Goal: Information Seeking & Learning: Learn about a topic

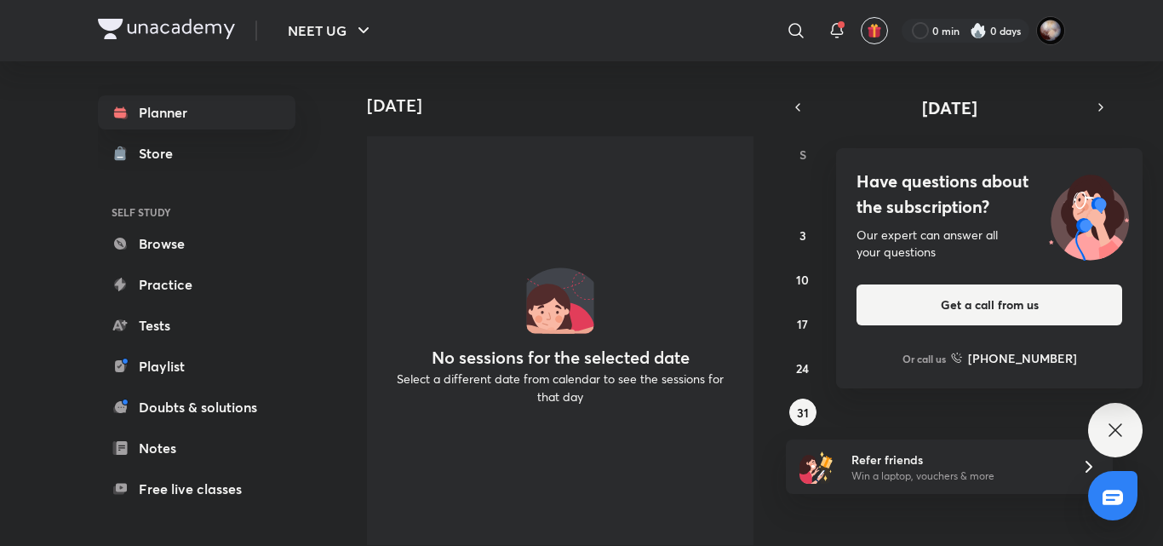
click at [1131, 421] on div "Have questions about the subscription? Our expert can answer all your questions…" at bounding box center [1115, 430] width 54 height 54
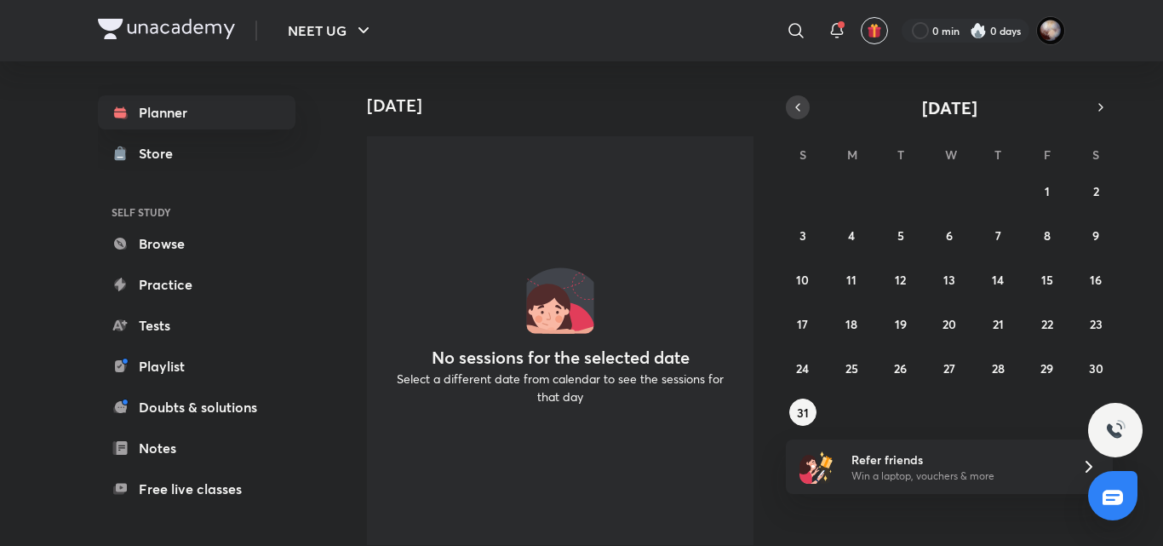
click at [793, 113] on icon "button" at bounding box center [798, 107] width 14 height 15
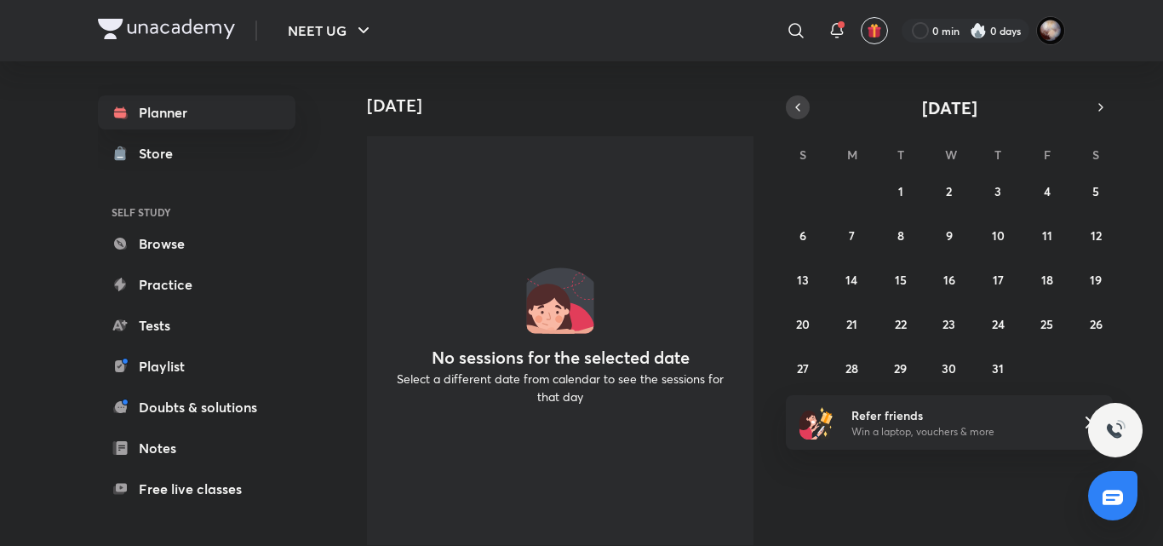
click at [794, 114] on icon "button" at bounding box center [798, 107] width 14 height 15
click at [951, 203] on button "4" at bounding box center [949, 190] width 27 height 27
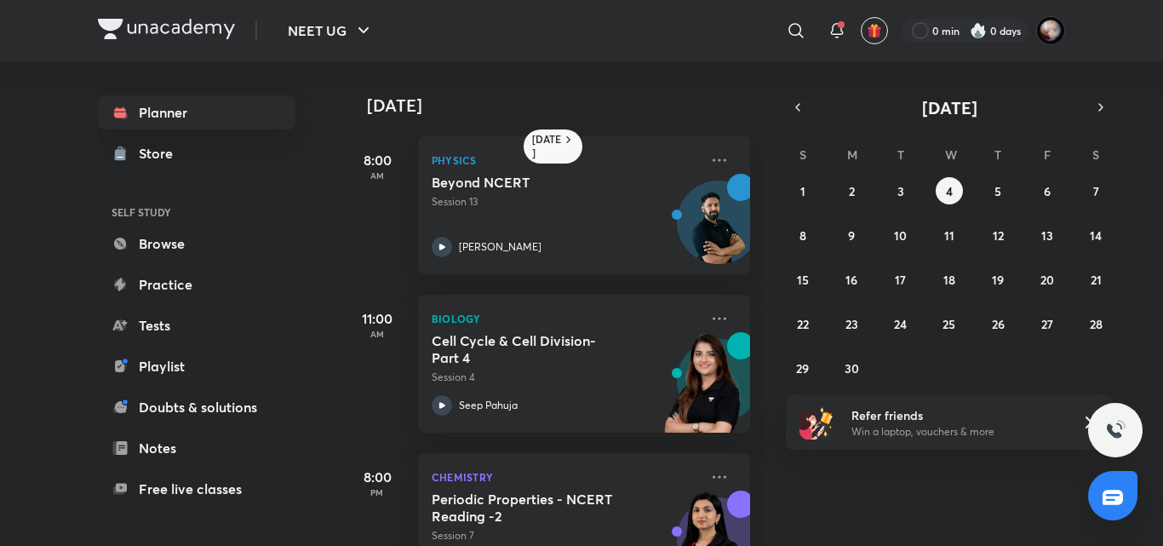
drag, startPoint x: 951, startPoint y: 203, endPoint x: 1041, endPoint y: 154, distance: 102.9
click at [1041, 154] on div "S M T W T F S 1 2 3 4 5 6 7 8 9 10 11 12 13 14 15 16 17 18 19 20 21 22 23 24 25…" at bounding box center [949, 261] width 327 height 242
click at [1108, 100] on button "button" at bounding box center [1101, 107] width 24 height 24
click at [995, 190] on abbr "3" at bounding box center [997, 191] width 7 height 16
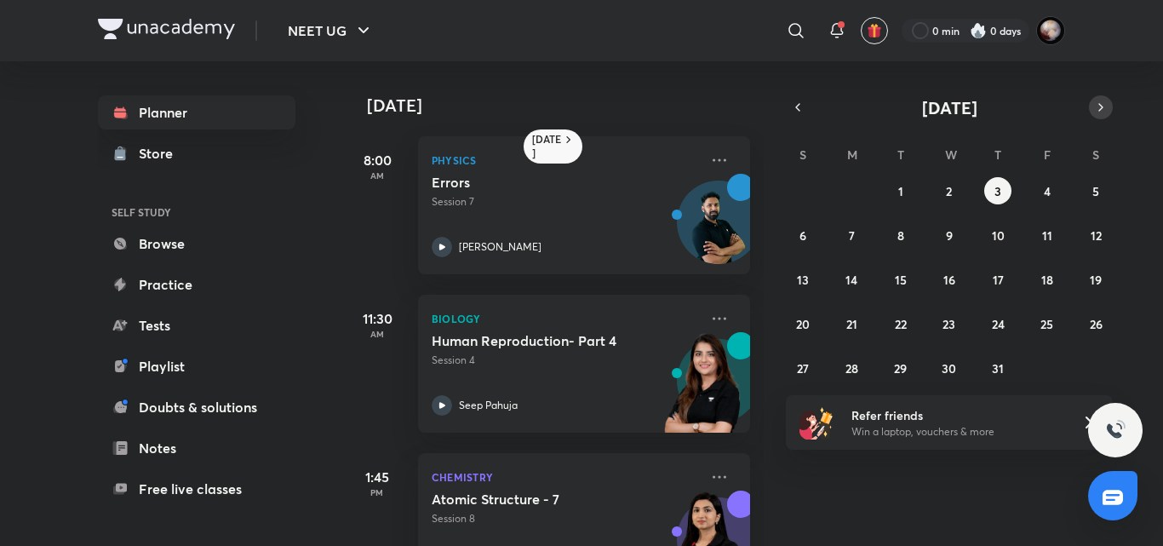
click at [1102, 107] on icon "button" at bounding box center [1101, 107] width 14 height 15
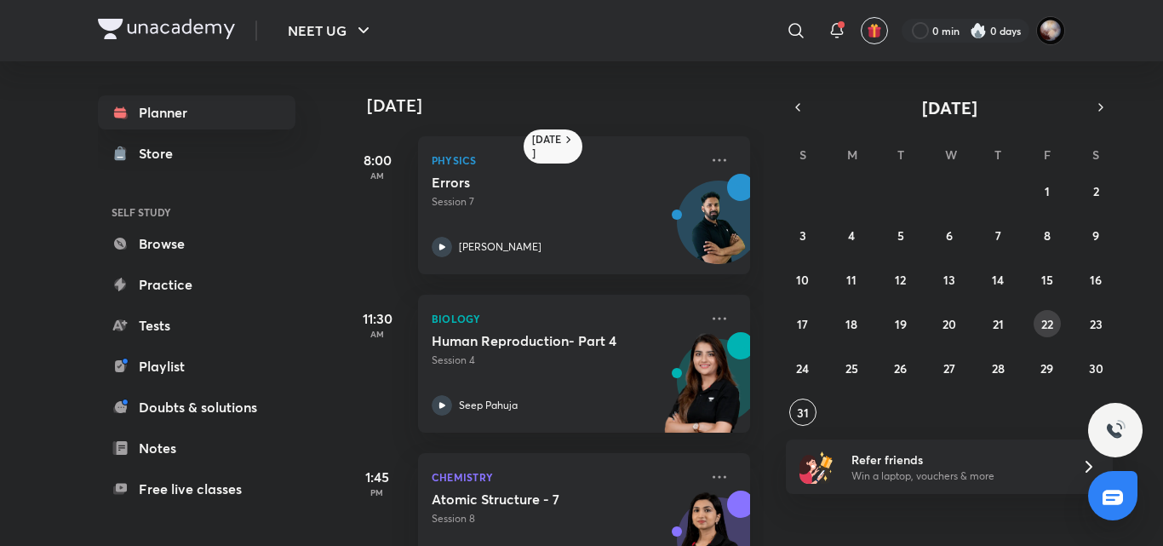
click at [1045, 321] on abbr "22" at bounding box center [1047, 324] width 12 height 16
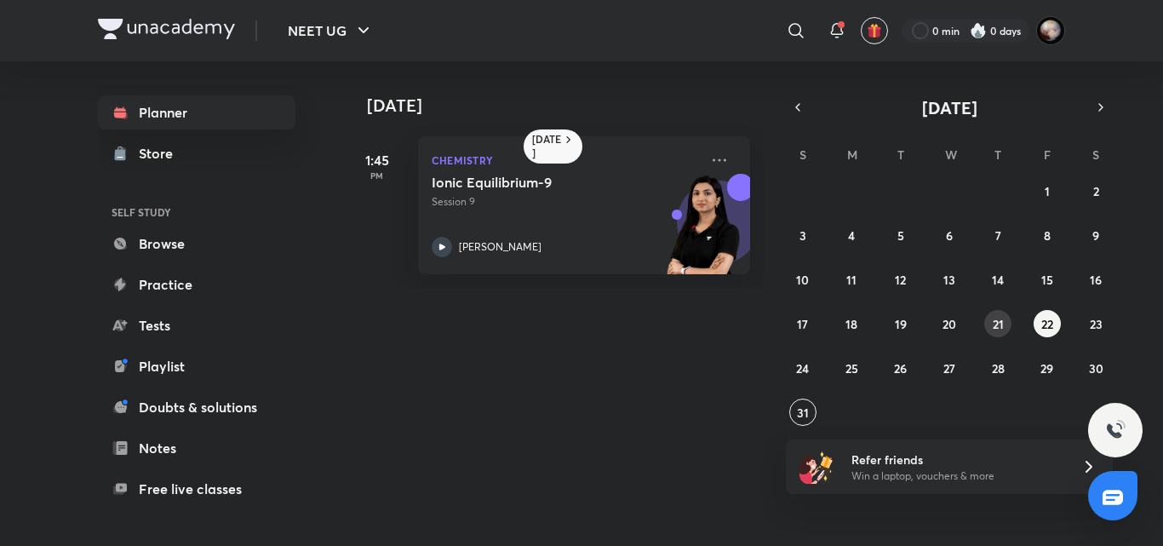
click at [997, 324] on abbr "21" at bounding box center [998, 324] width 11 height 16
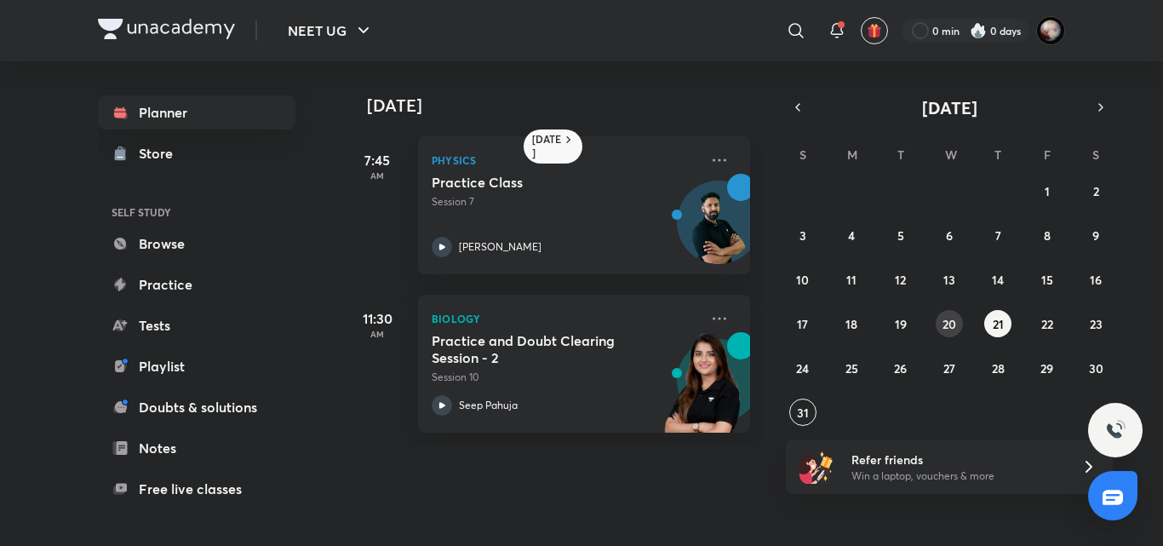
click at [961, 321] on button "20" at bounding box center [949, 323] width 27 height 27
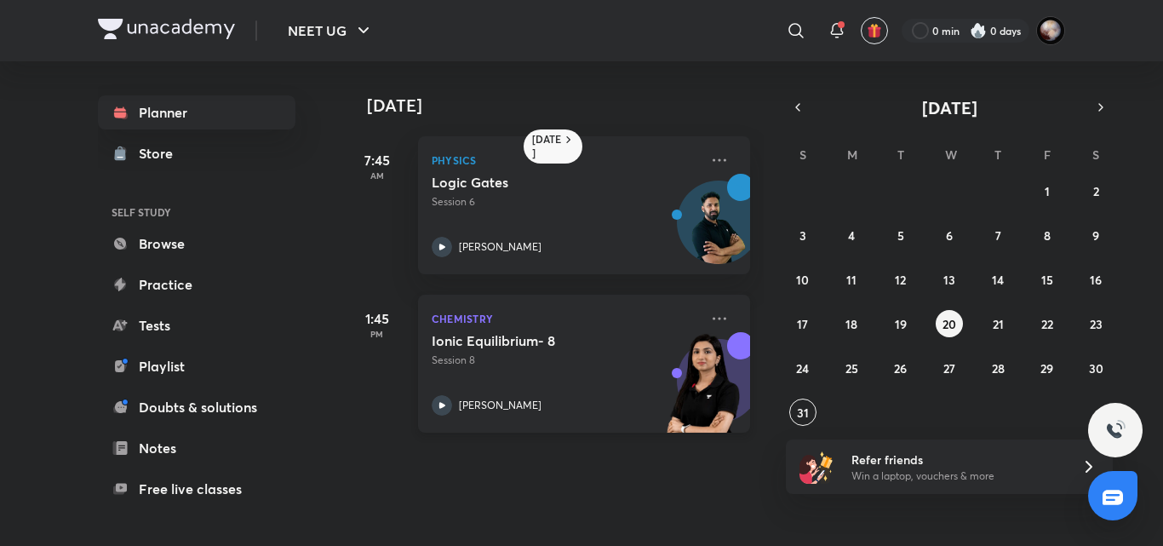
click at [443, 407] on icon at bounding box center [442, 405] width 6 height 6
